Goal: Transaction & Acquisition: Purchase product/service

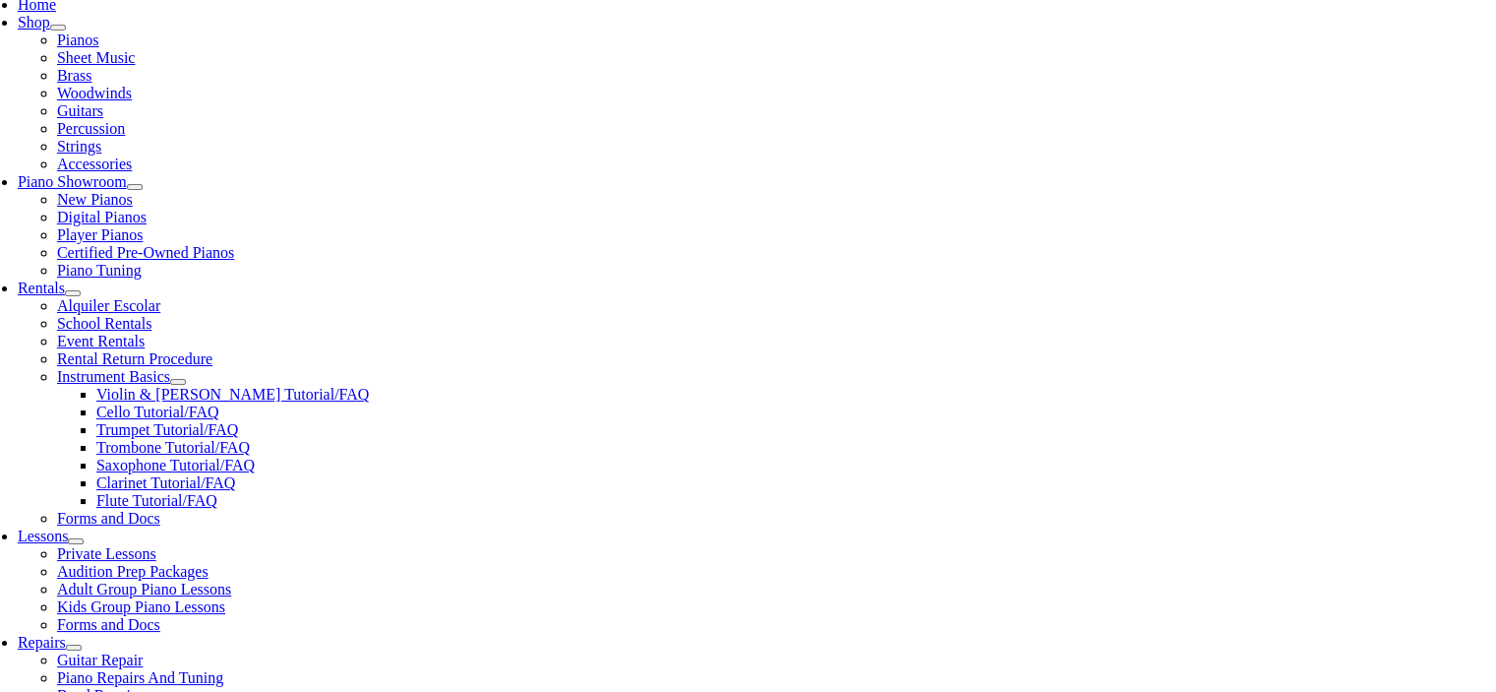
scroll to position [490, 0]
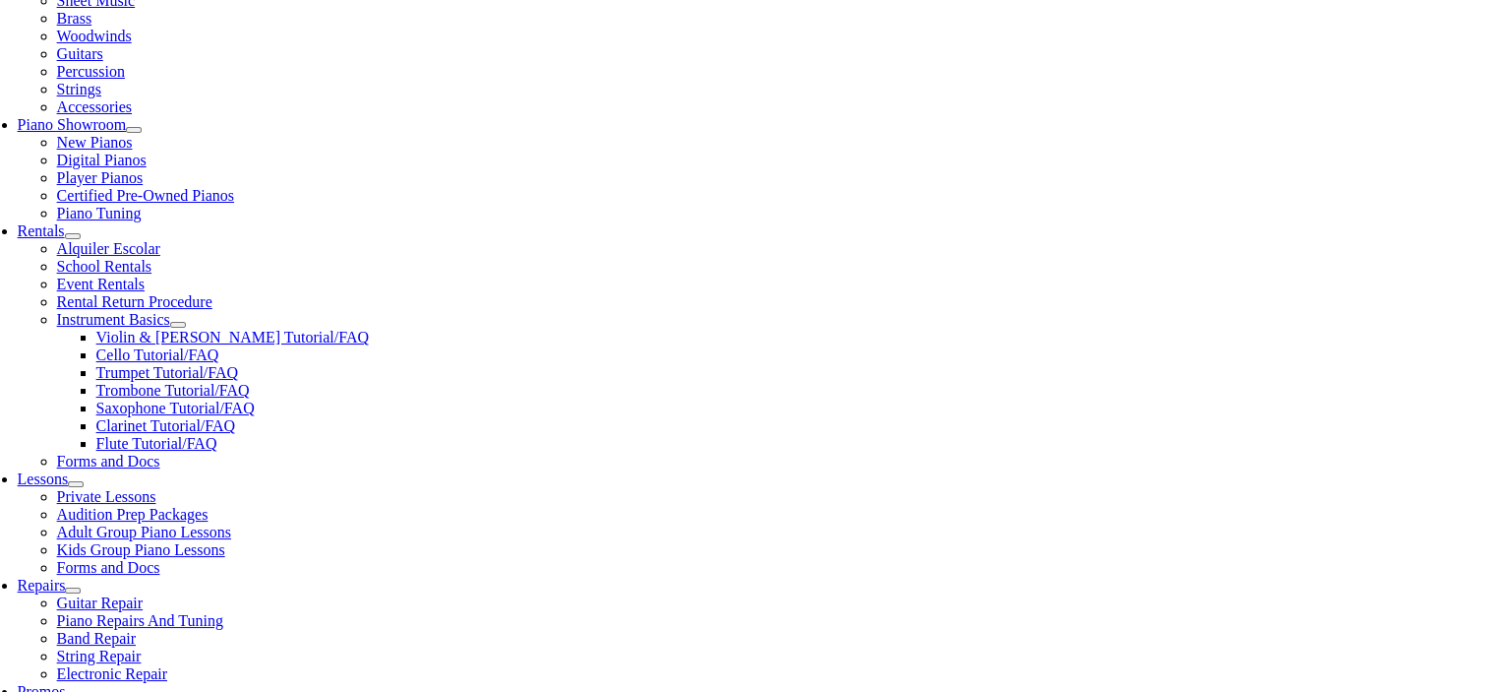
type input "n"
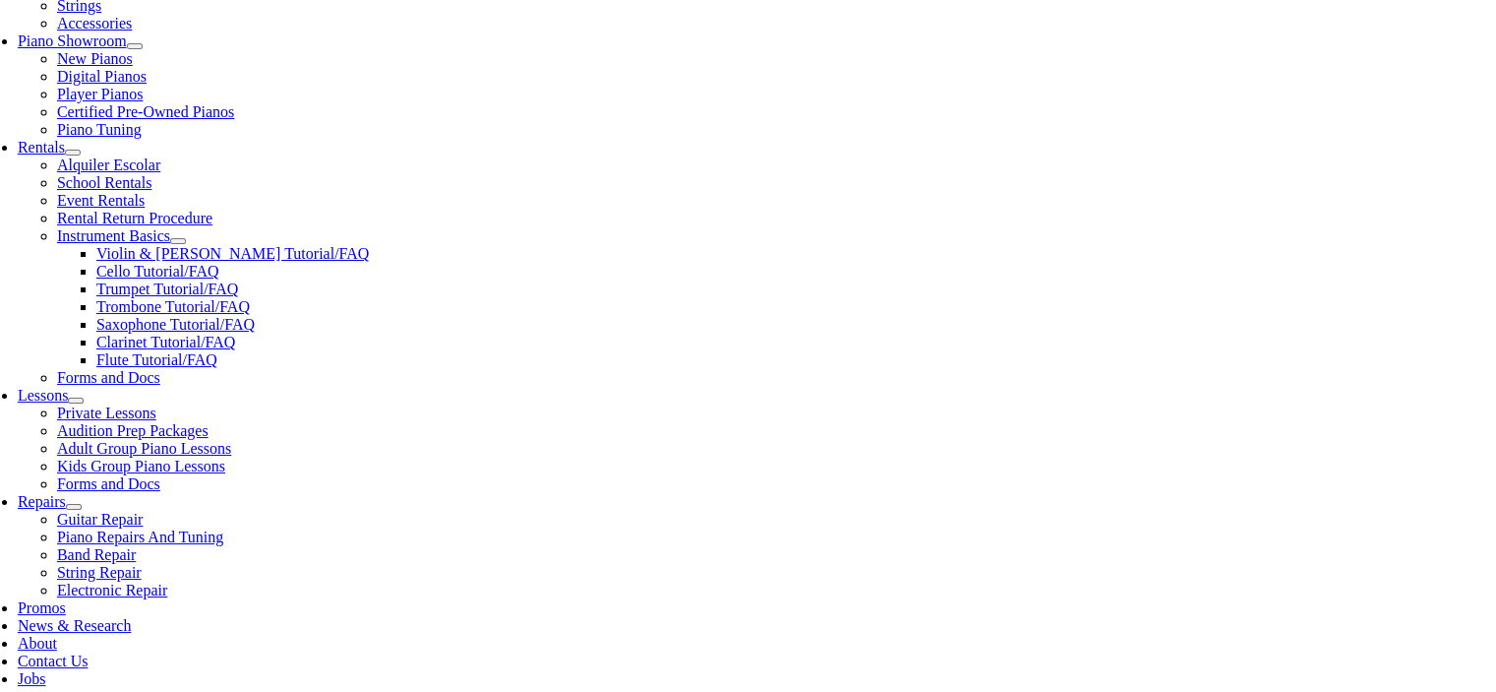
scroll to position [607, 0]
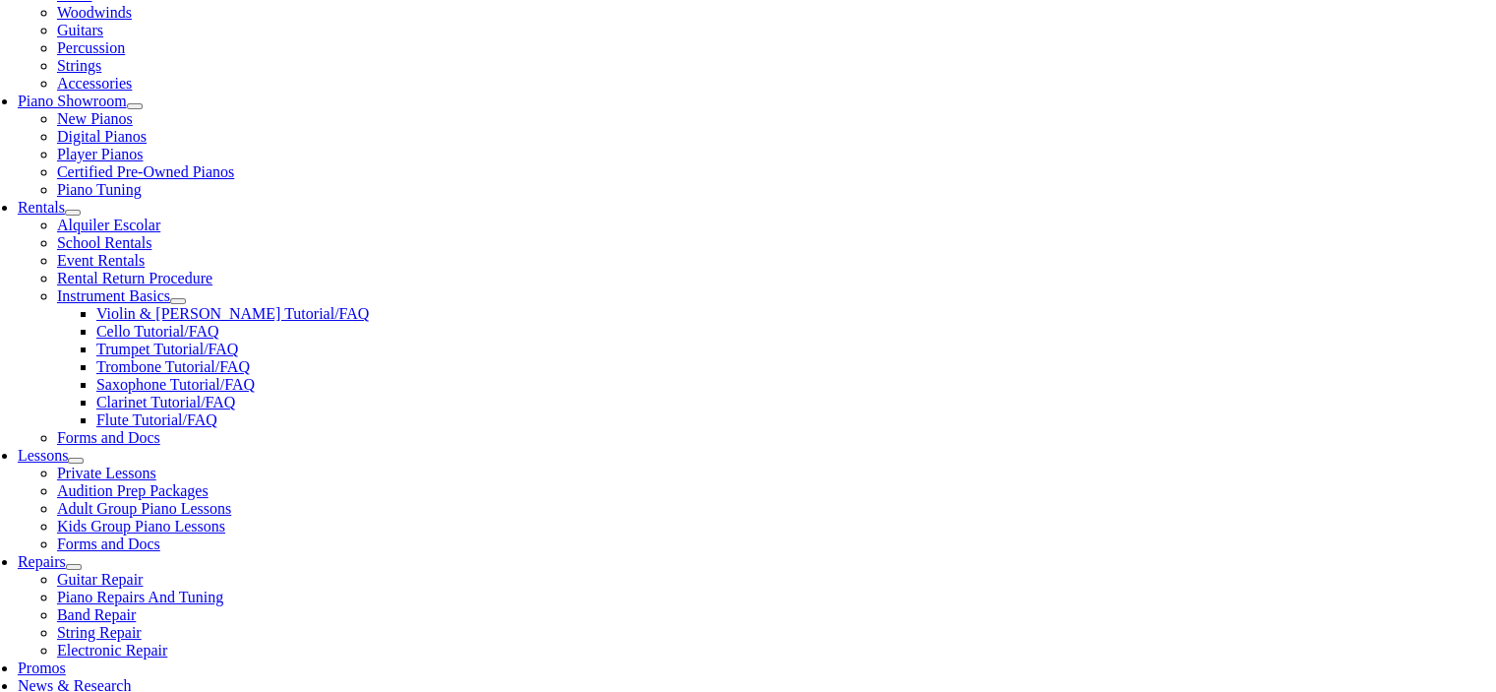
scroll to position [512, 0]
checkbox input"] "true"
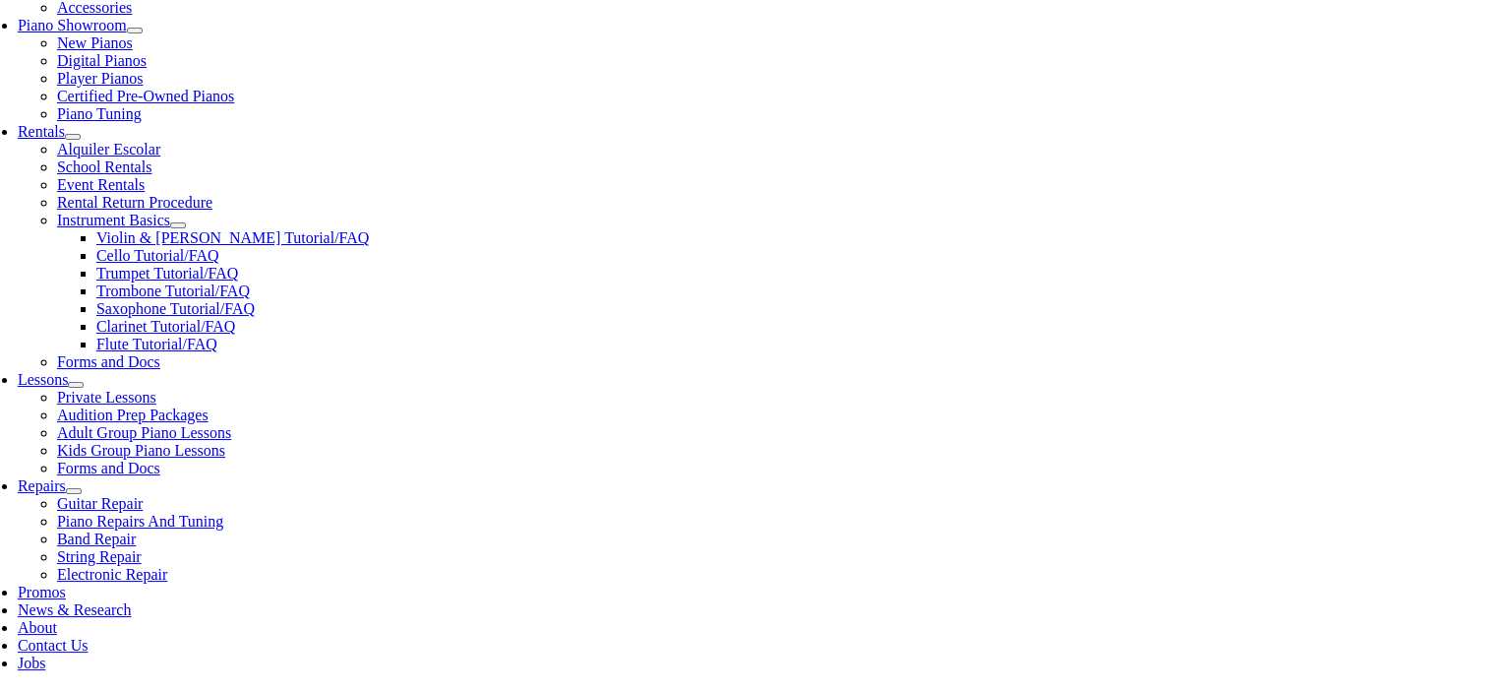
scroll to position [591, 0]
checkbox input"] "true"
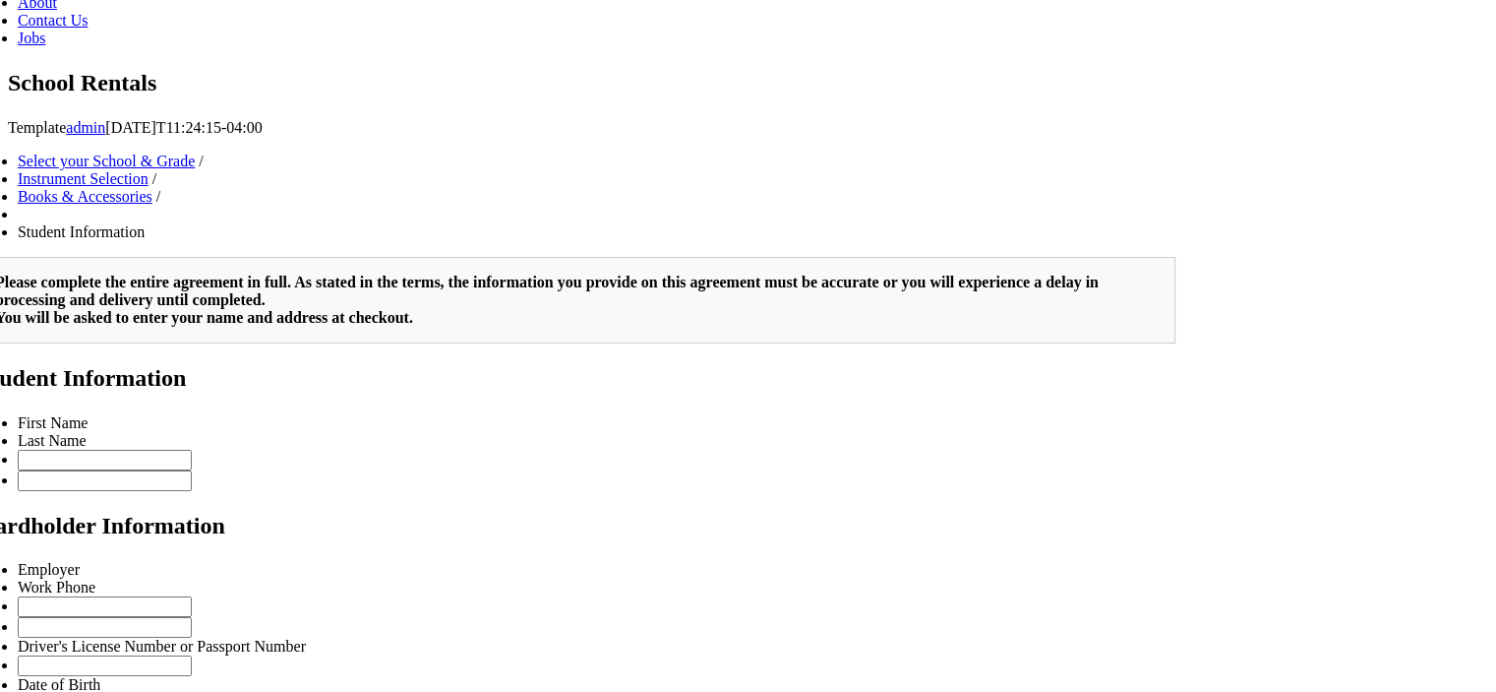
scroll to position [1123, 0]
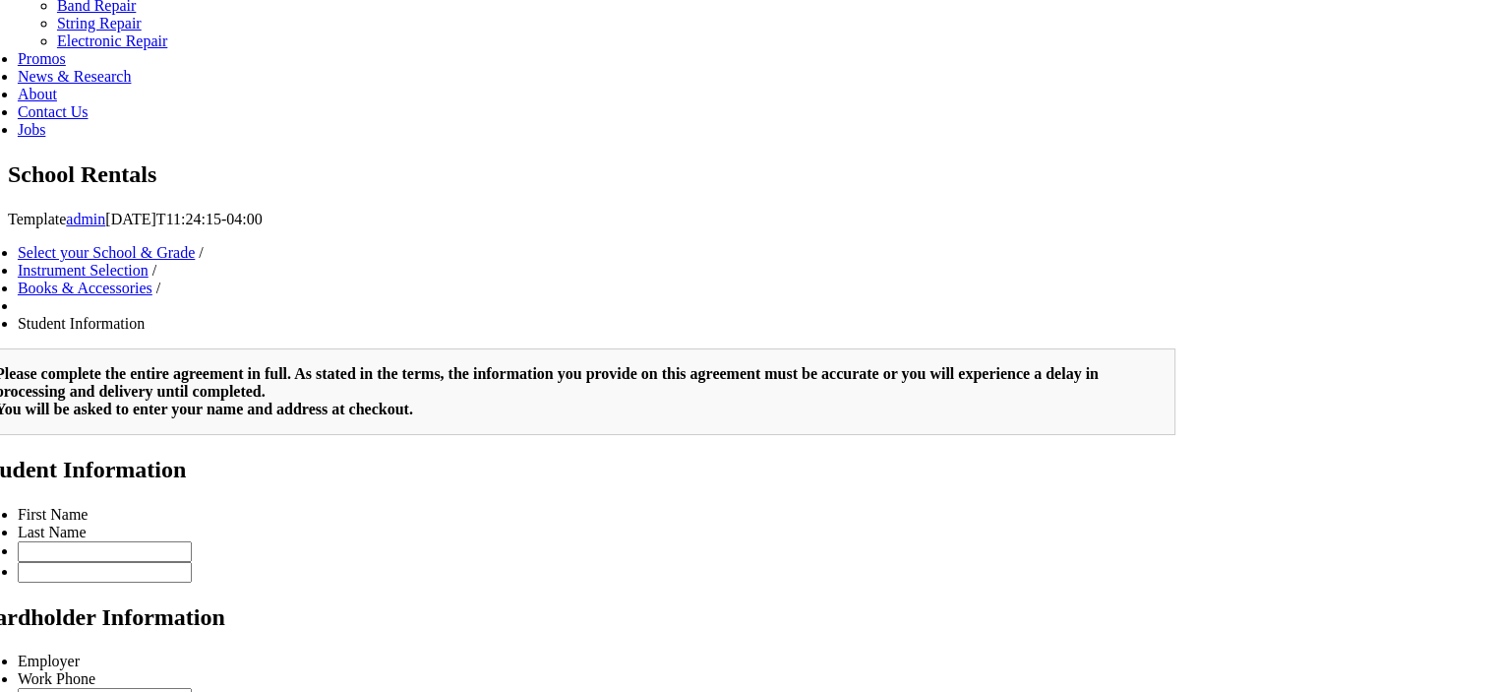
type input "2"
drag, startPoint x: 863, startPoint y: 1167, endPoint x: 1027, endPoint y: 1628, distance: 489.8
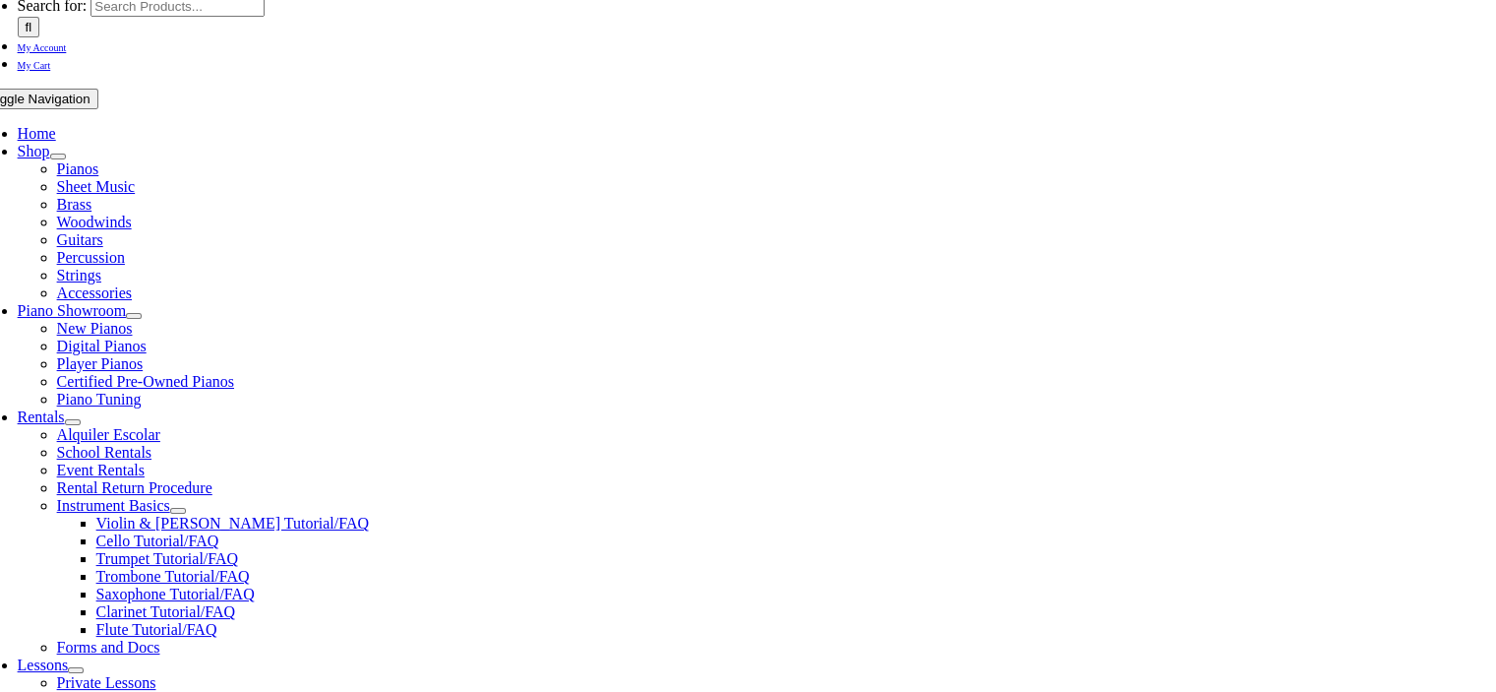
scroll to position [0, 0]
